Goal: Obtain resource: Obtain resource

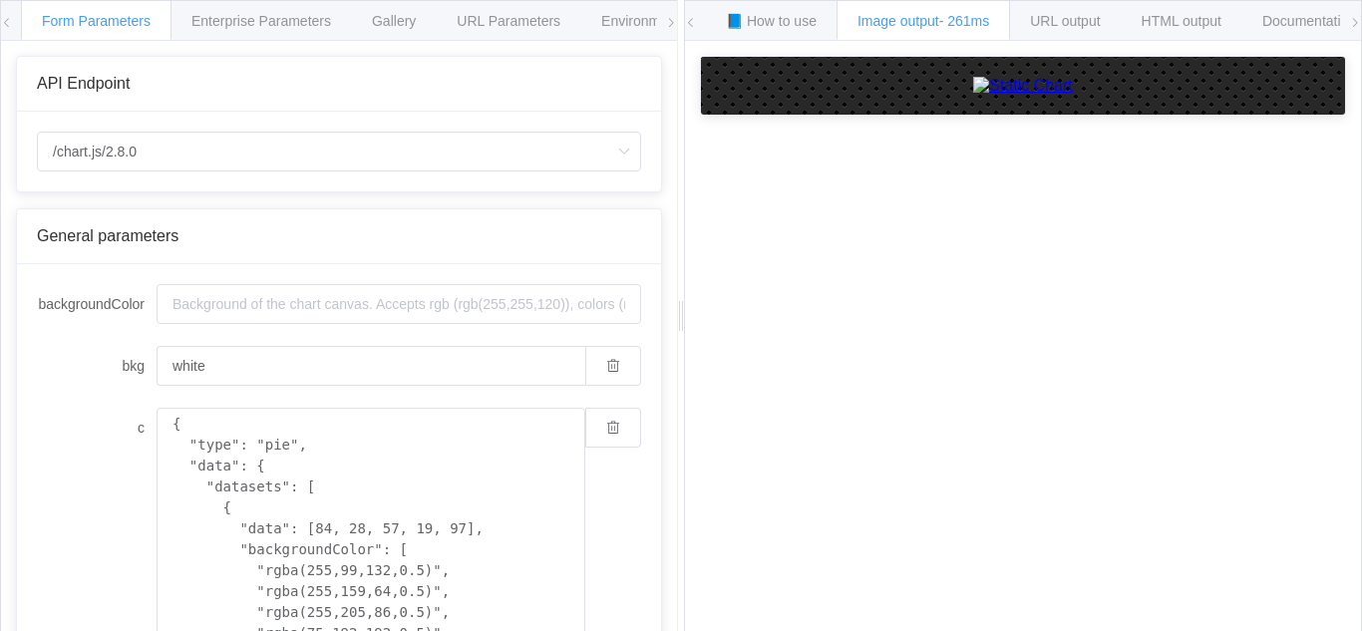
click at [669, 19] on icon at bounding box center [671, 23] width 12 height 12
click at [669, 20] on icon at bounding box center [671, 23] width 12 height 12
click at [1356, 15] on span at bounding box center [1355, 23] width 12 height 44
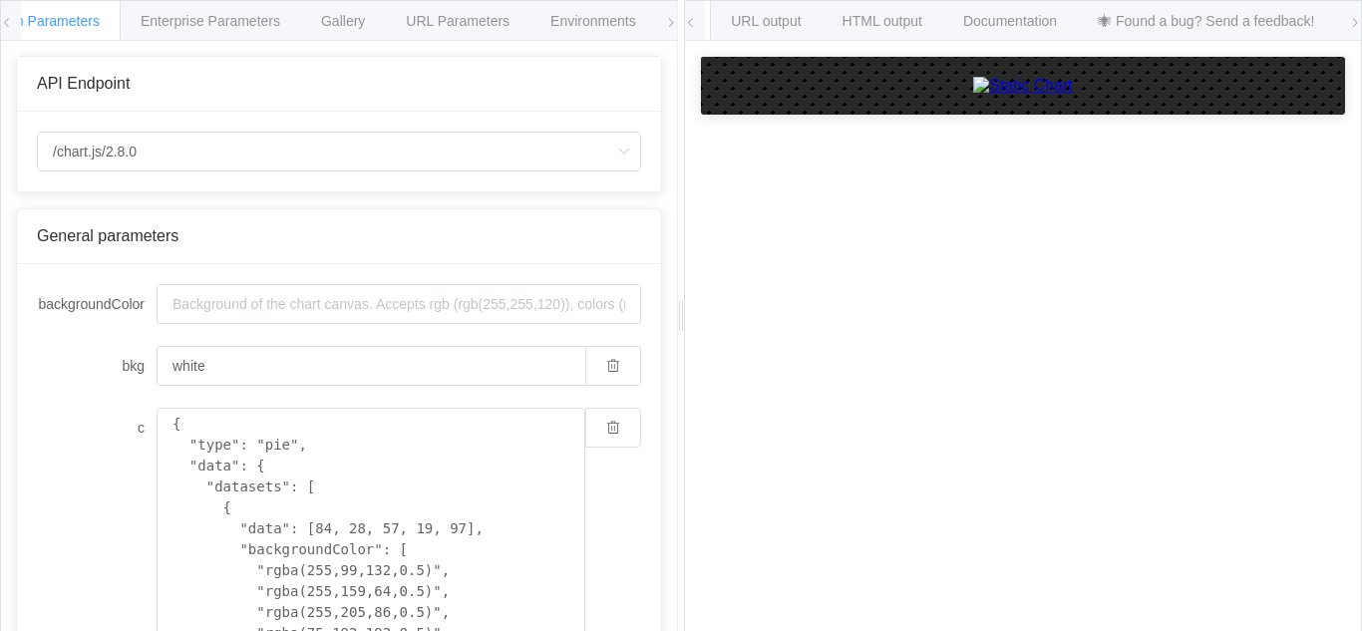
click at [1356, 15] on span at bounding box center [1355, 23] width 12 height 44
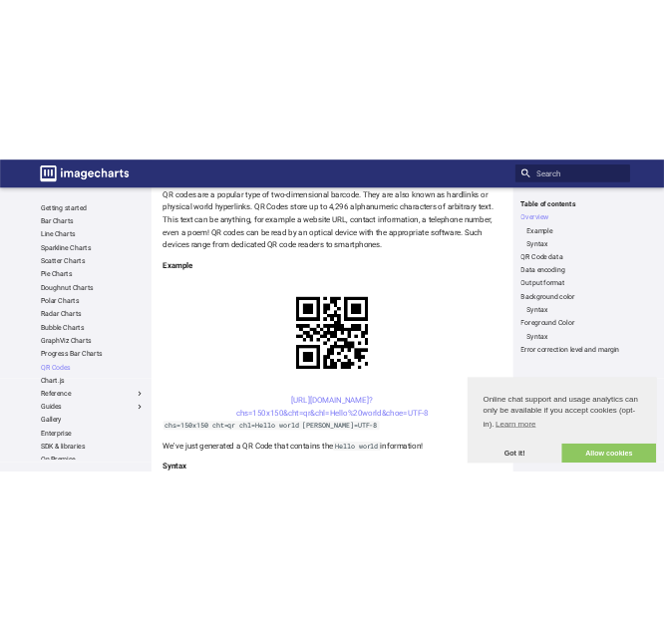
scroll to position [299, 0]
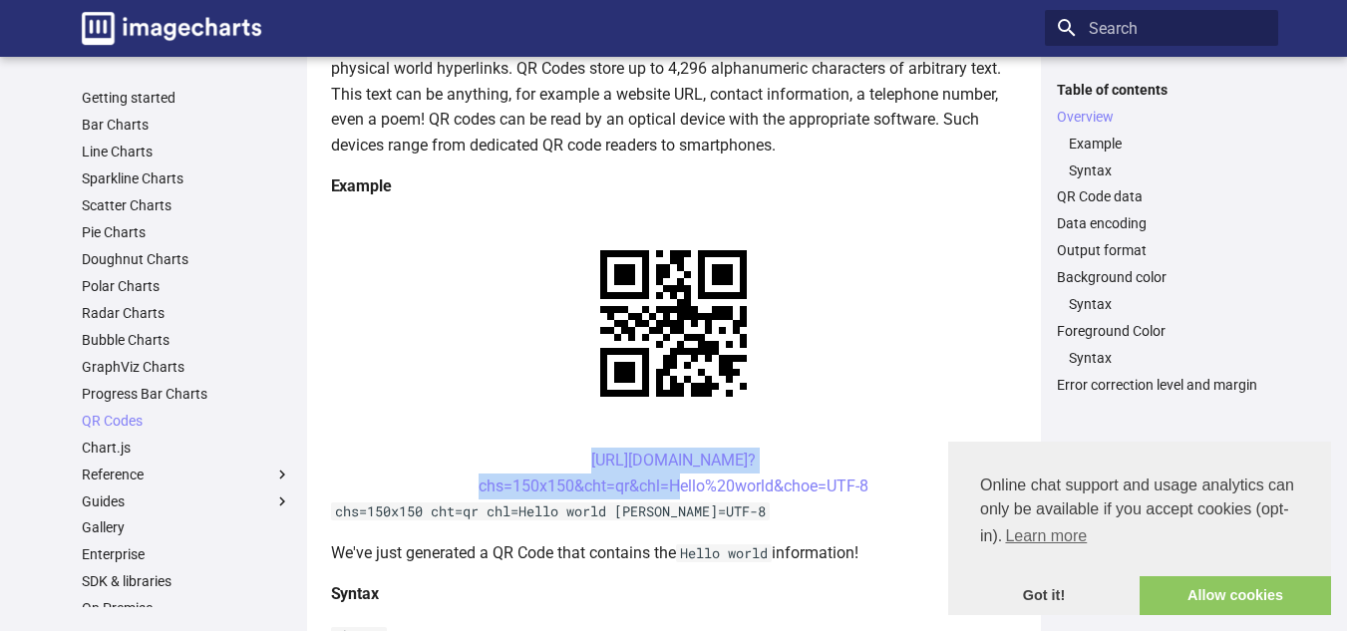
drag, startPoint x: 552, startPoint y: 459, endPoint x: 668, endPoint y: 495, distance: 121.4
click at [668, 495] on center "[URL][DOMAIN_NAME]? chs=150x150&cht=qr&chl=Hello%20world&choe=UTF-8" at bounding box center [674, 473] width 686 height 51
copy link "[URL][DOMAIN_NAME]? chs=150x150&cht=qr&chl="
